Goal: Obtain resource: Obtain resource

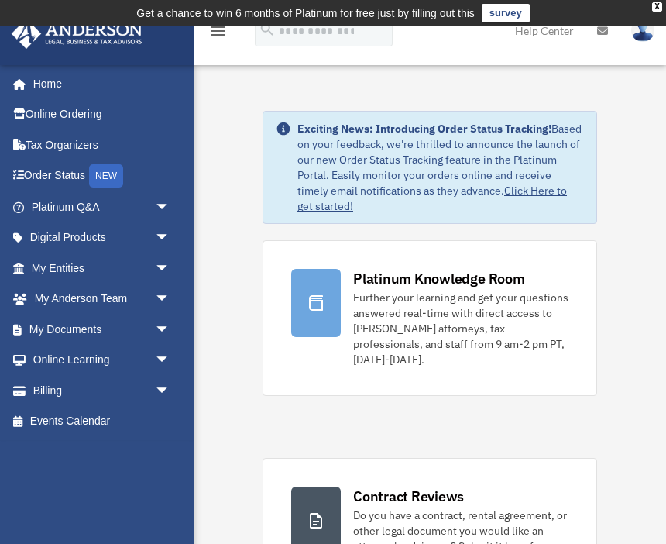
click at [112, 333] on link "My Documents arrow_drop_down" at bounding box center [102, 329] width 183 height 31
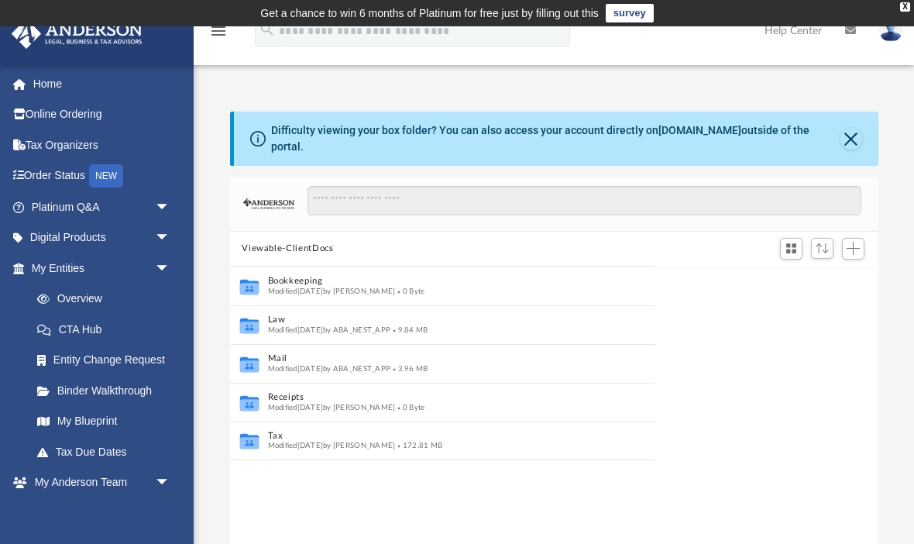
scroll to position [1, 1]
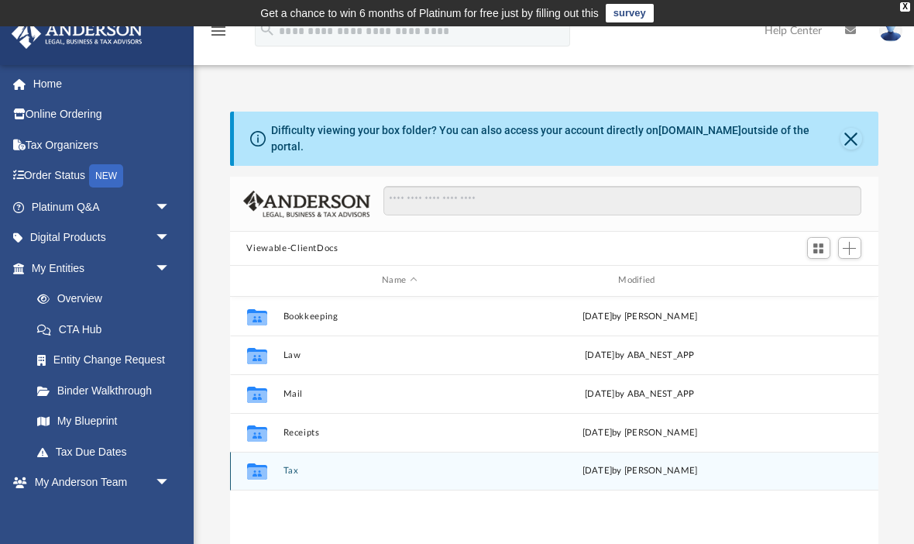
click at [292, 470] on button "Tax" at bounding box center [399, 471] width 233 height 10
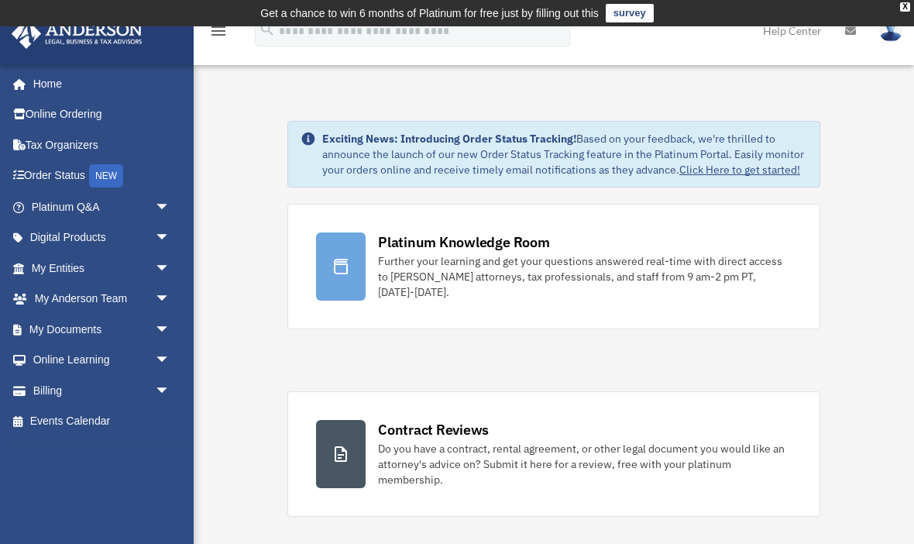
click at [91, 335] on link "My Documents arrow_drop_down" at bounding box center [102, 329] width 183 height 31
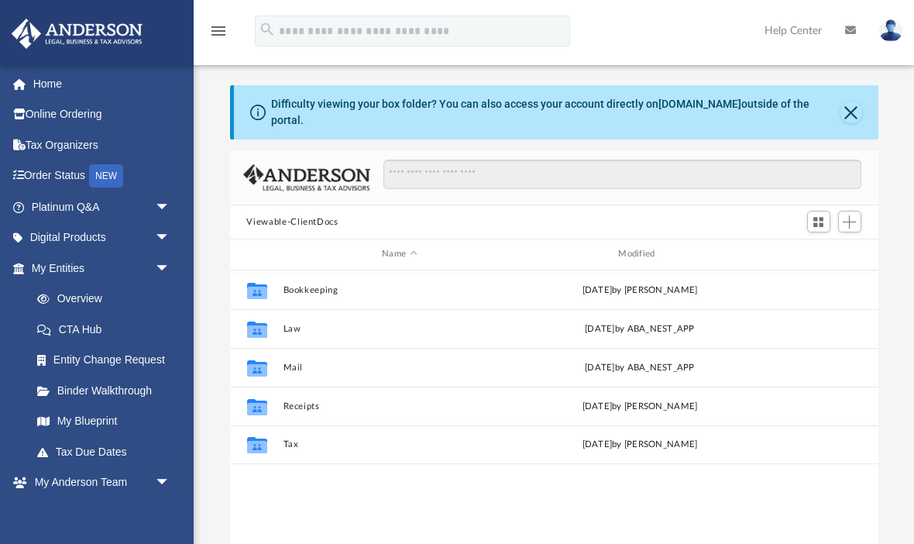
scroll to position [352, 648]
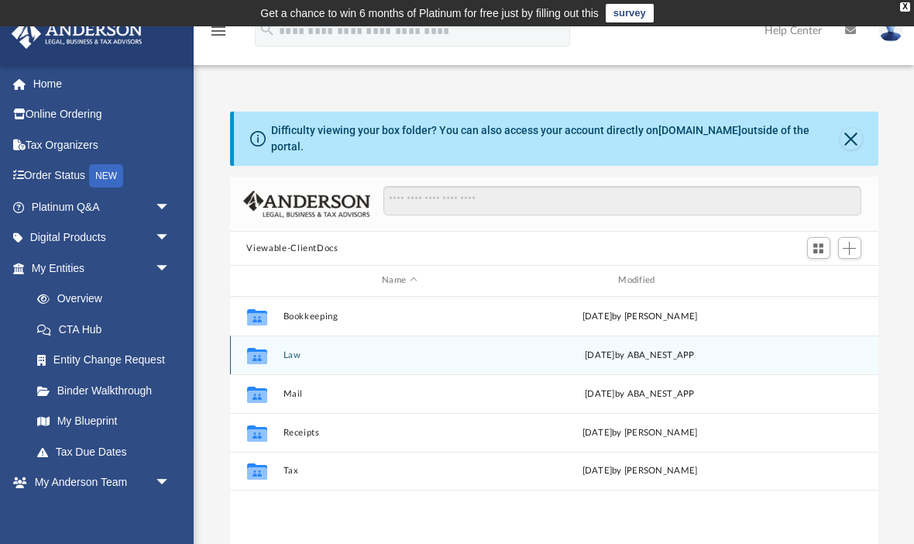
click at [303, 354] on button "Law" at bounding box center [399, 355] width 233 height 10
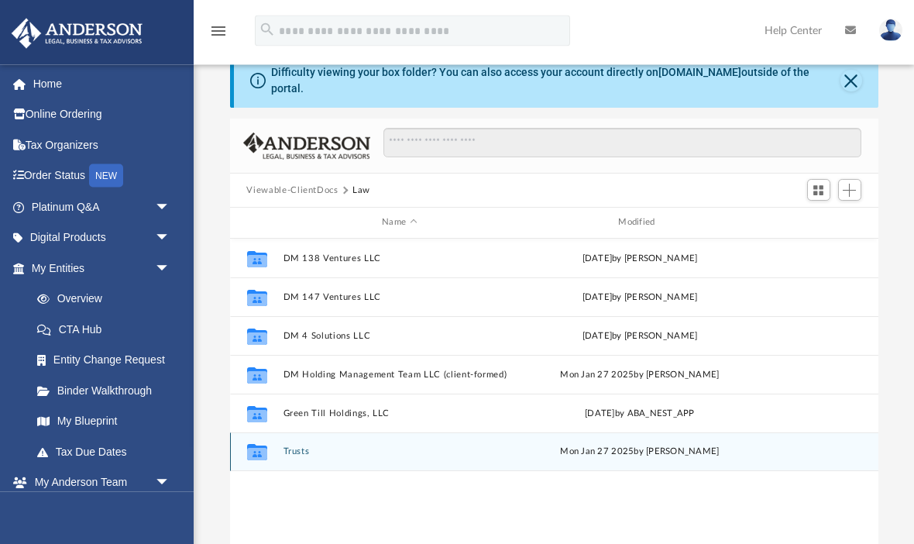
click at [441, 453] on button "Trusts" at bounding box center [399, 452] width 233 height 10
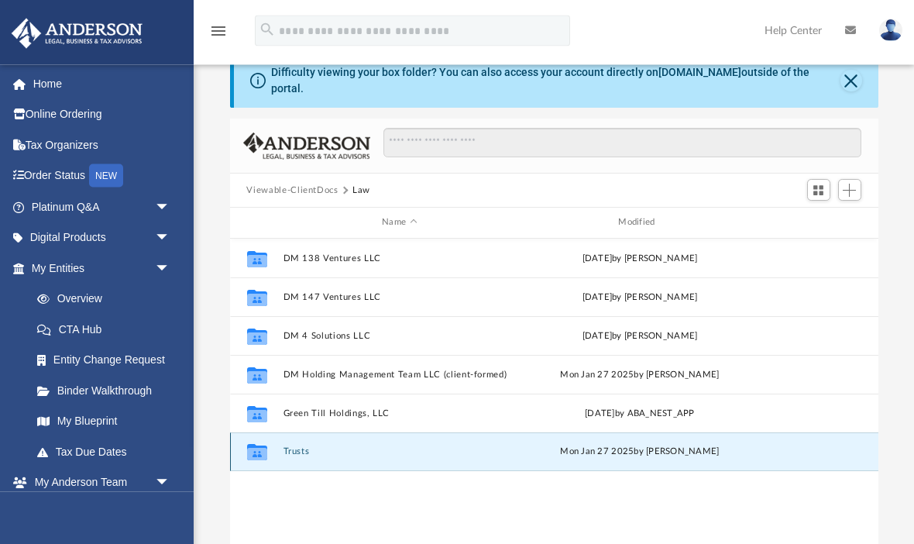
scroll to position [58, 0]
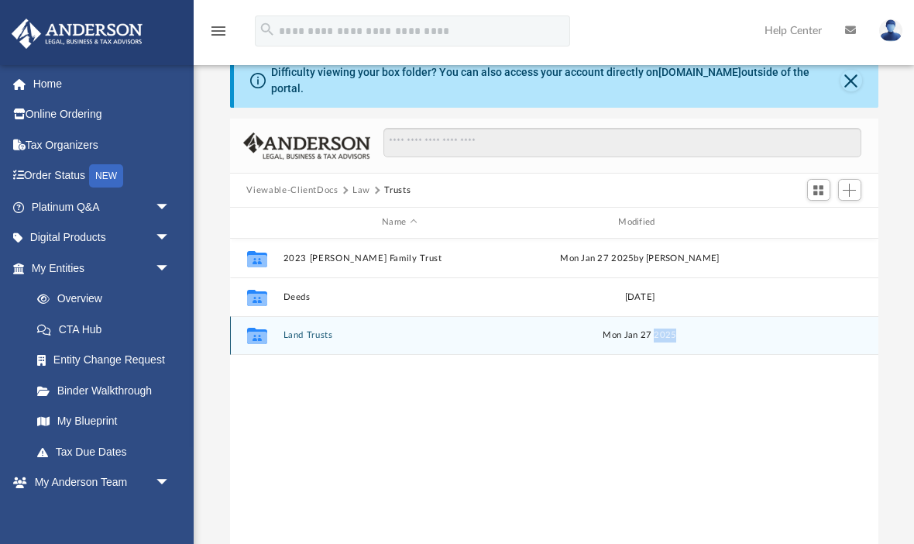
click at [273, 338] on div "Collaborated Folder" at bounding box center [256, 335] width 39 height 25
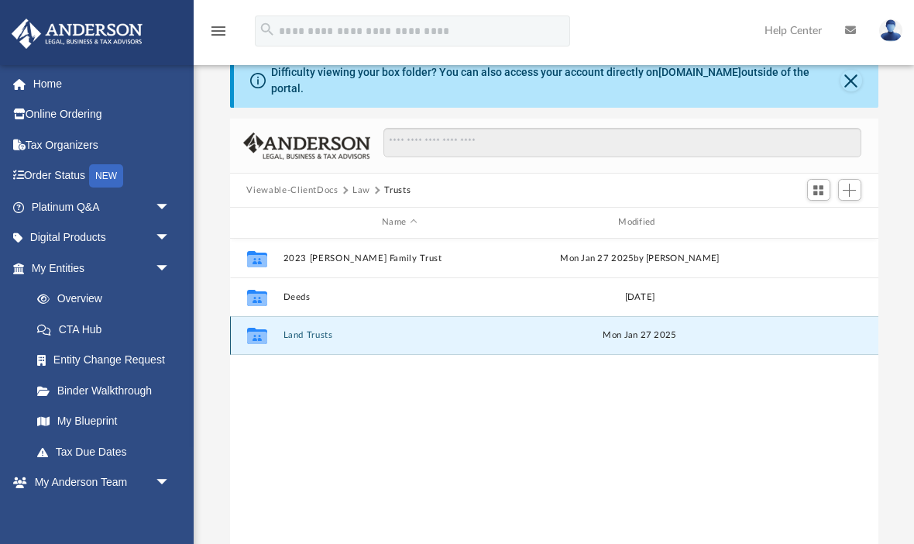
click at [293, 338] on button "Land Trusts" at bounding box center [399, 335] width 233 height 10
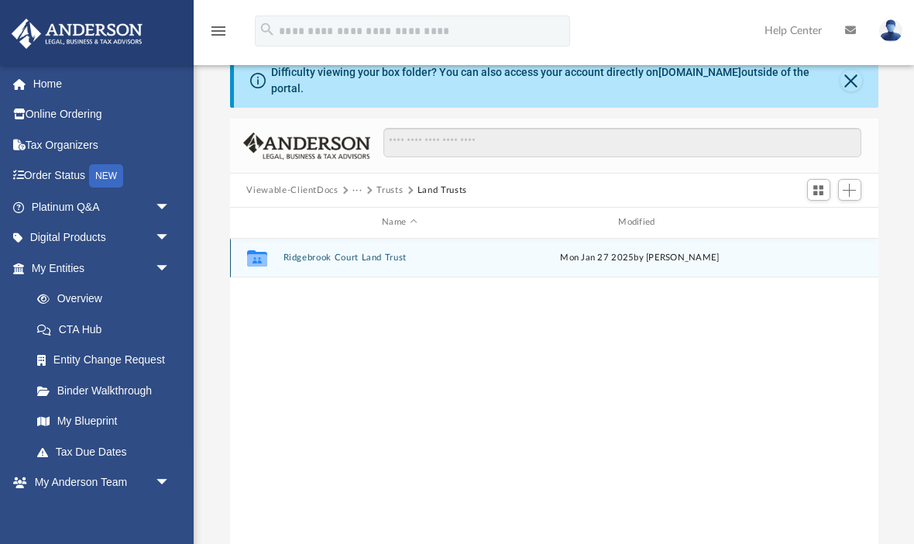
click at [389, 259] on button "Ridgebrook Court Land Trust" at bounding box center [399, 258] width 233 height 10
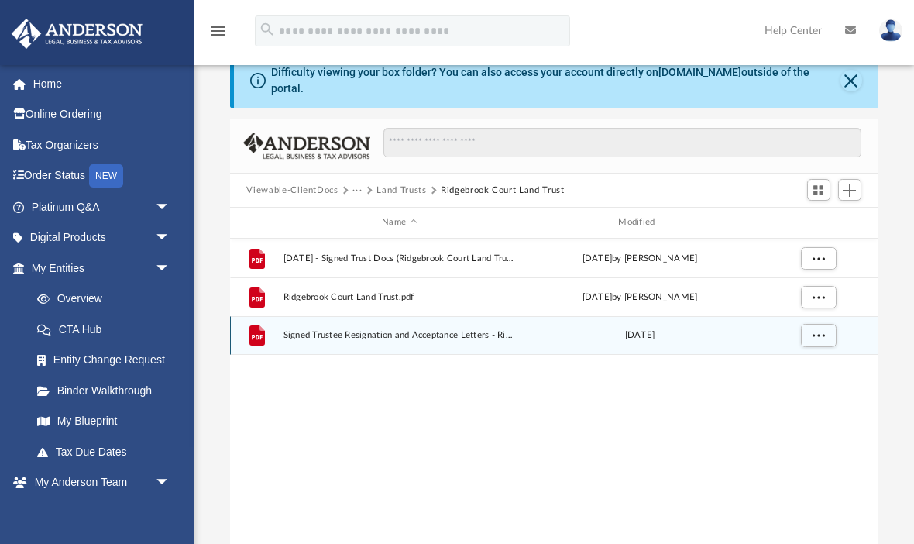
click at [400, 336] on span "Signed Trustee Resignation and Acceptance Letters - Ridgebrook Court Land Trust…" at bounding box center [399, 335] width 233 height 10
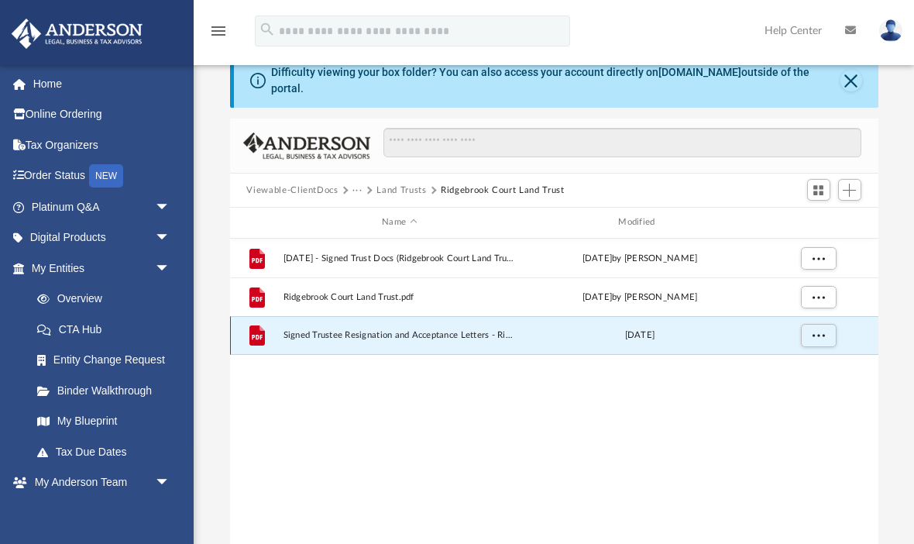
click at [826, 335] on button "More options" at bounding box center [818, 335] width 36 height 23
click at [796, 371] on li "Preview" at bounding box center [804, 366] width 45 height 16
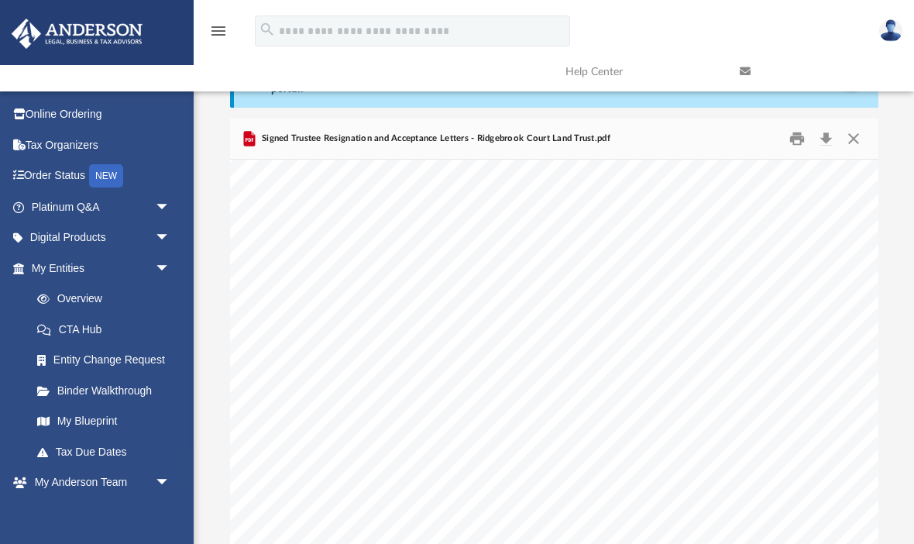
scroll to position [139, 73]
click at [860, 139] on button "Close" at bounding box center [854, 139] width 28 height 24
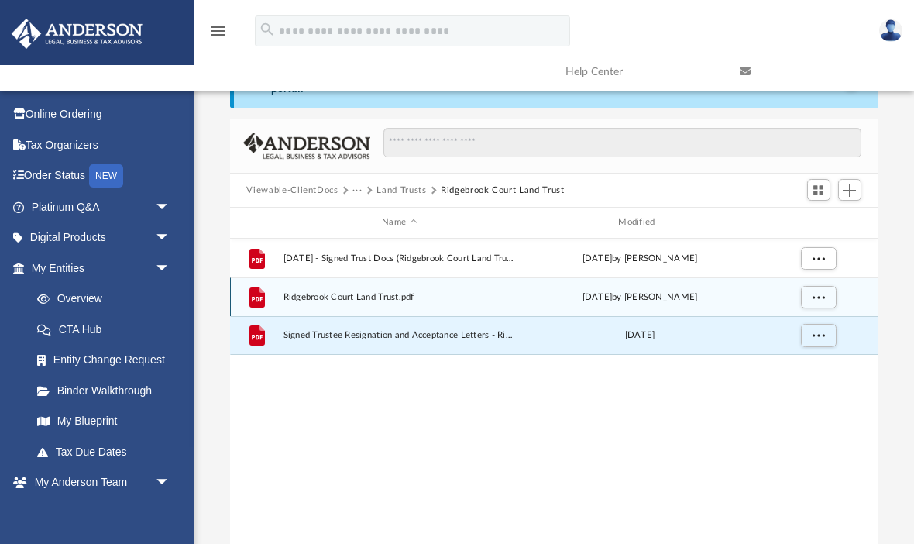
click at [476, 300] on span "Ridgebrook Court Land Trust.pdf" at bounding box center [399, 297] width 233 height 10
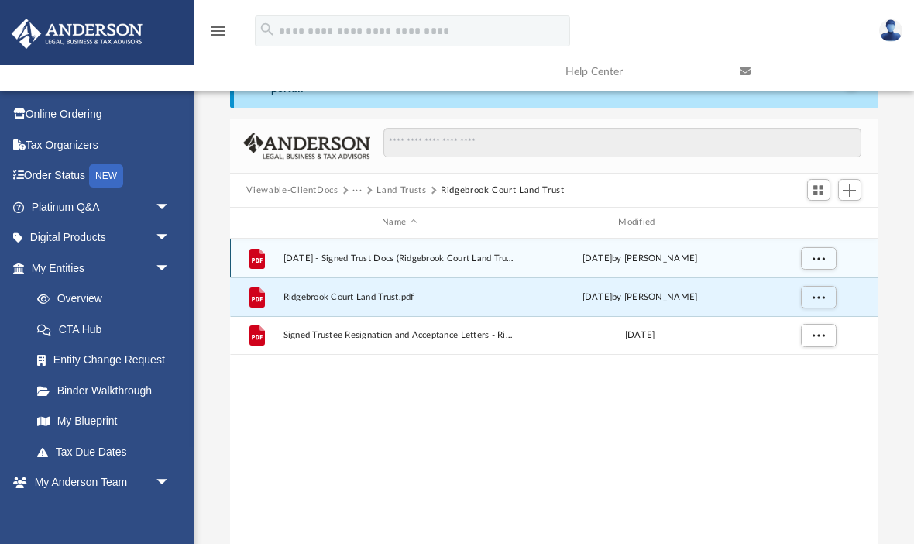
click at [538, 252] on div "[DATE] by [PERSON_NAME]" at bounding box center [639, 258] width 233 height 14
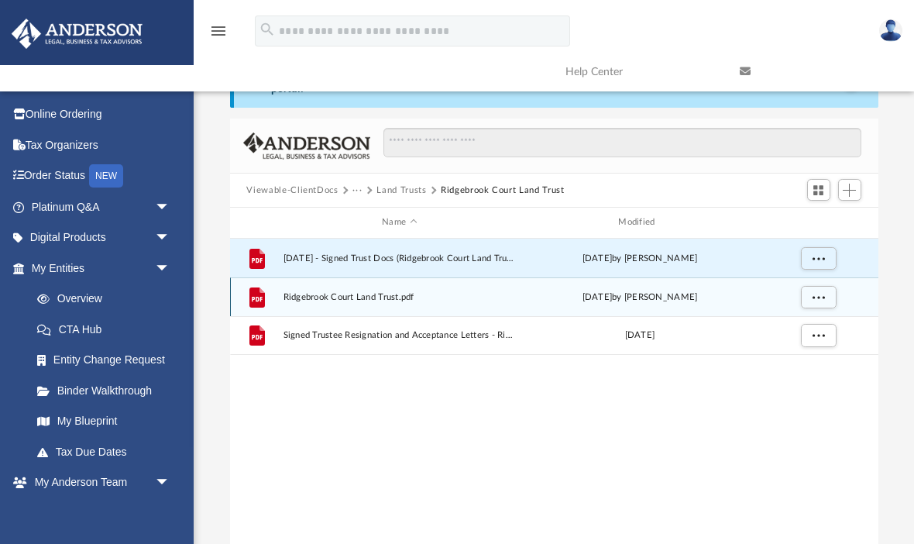
click at [823, 297] on span "More options" at bounding box center [818, 296] width 12 height 9
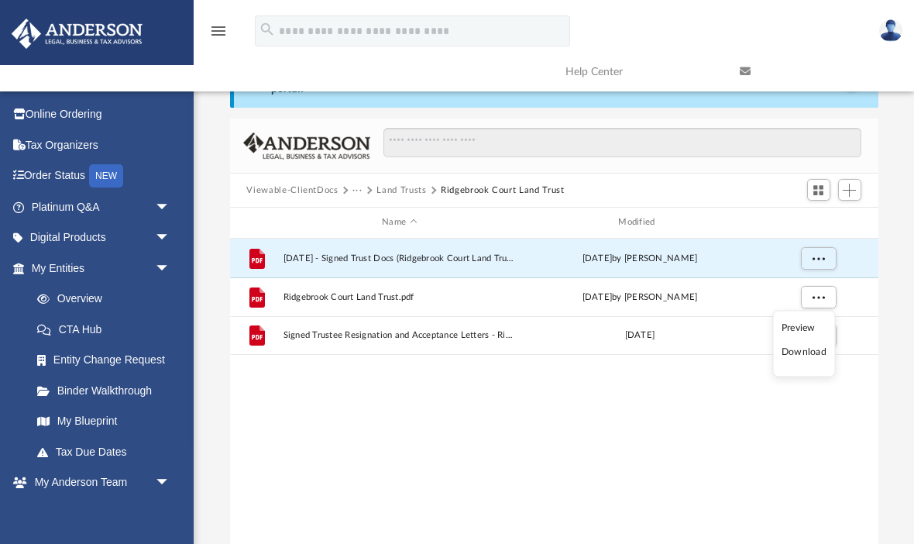
click at [823, 329] on li "Preview" at bounding box center [804, 327] width 45 height 16
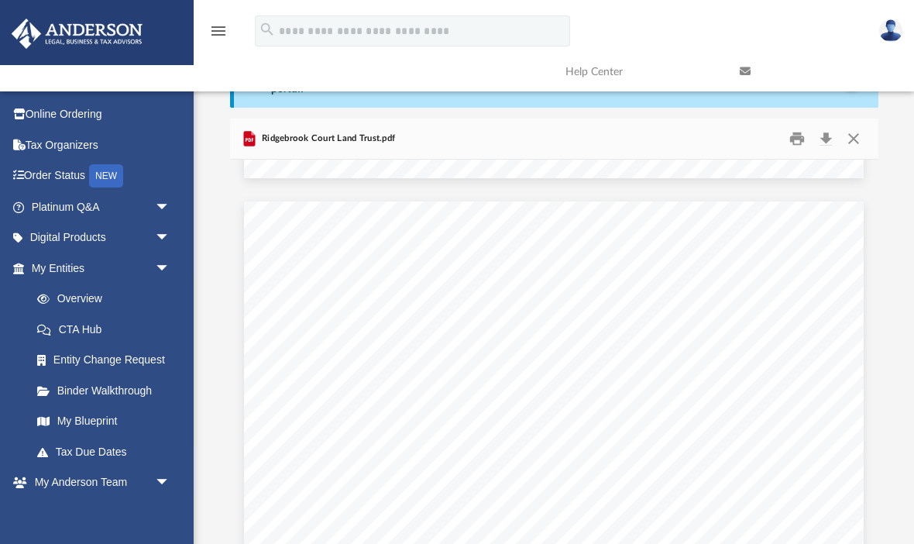
scroll to position [23095, 0]
click at [857, 136] on button "Close" at bounding box center [854, 139] width 28 height 24
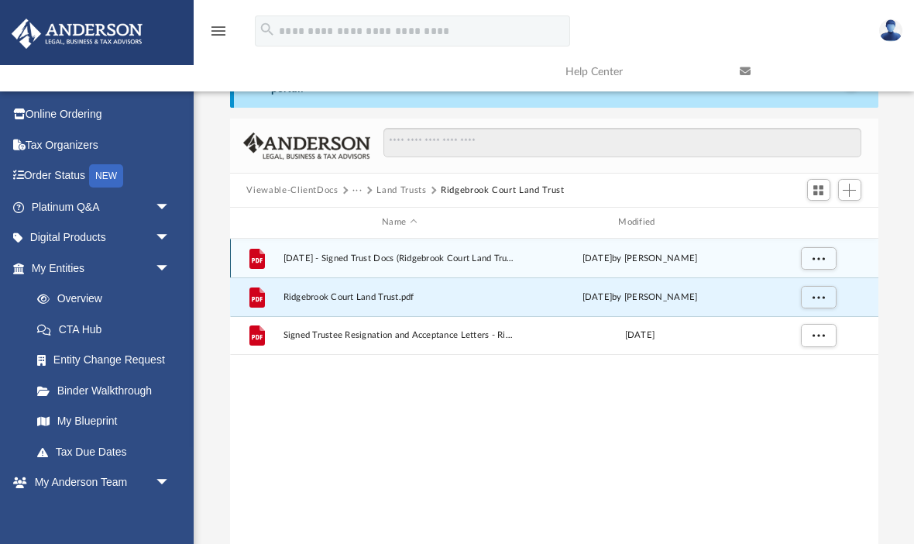
click at [828, 256] on button "More options" at bounding box center [818, 257] width 36 height 23
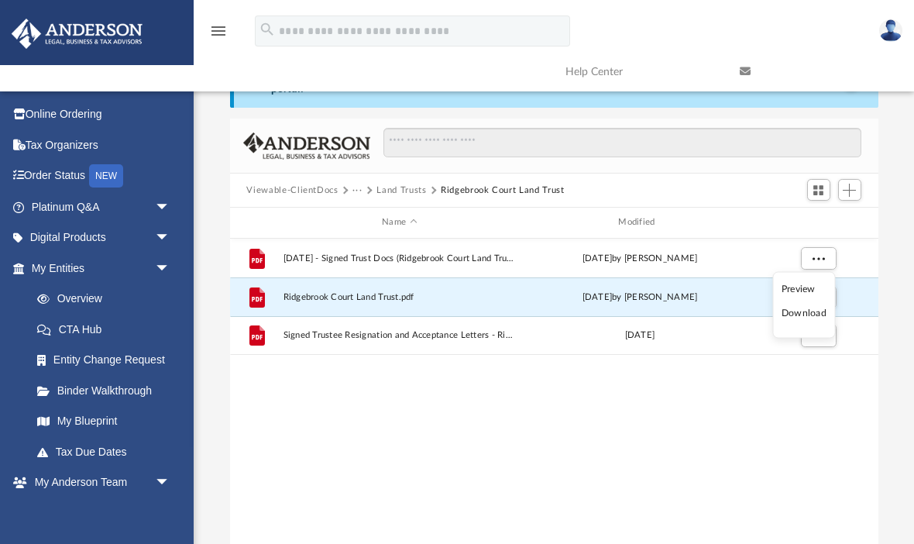
click at [812, 289] on li "Preview" at bounding box center [804, 288] width 45 height 16
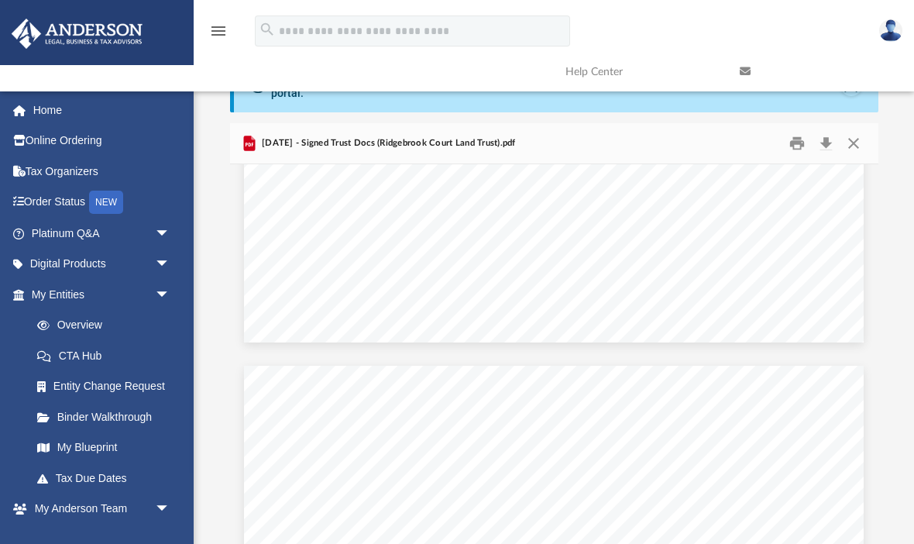
scroll to position [8816, 0]
click at [892, 316] on div "Difficulty viewing your box folder? You can also access your account directly o…" at bounding box center [554, 311] width 720 height 506
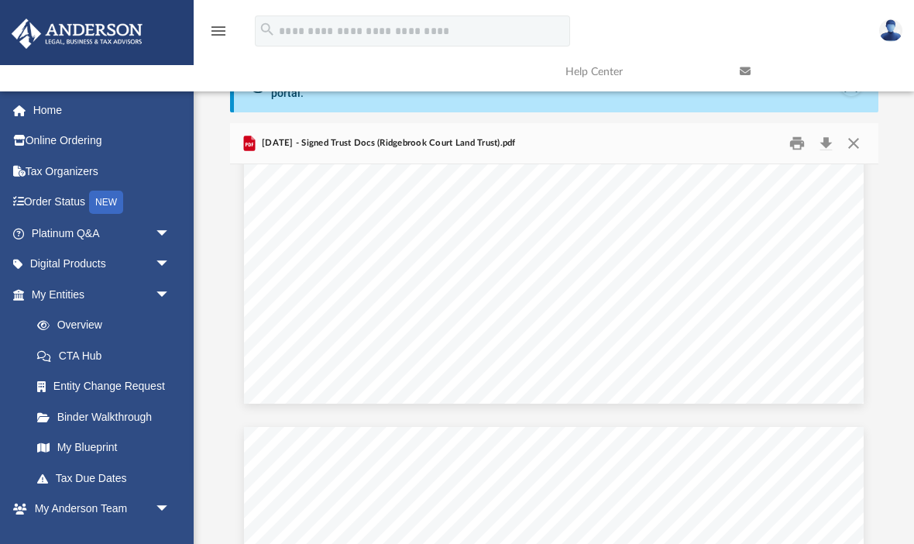
scroll to position [19503, 0]
